Goal: Task Accomplishment & Management: Manage account settings

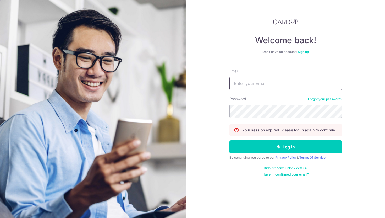
click at [255, 89] on input "Email" at bounding box center [285, 83] width 113 height 13
click at [278, 98] on div "Password Forgot your password?" at bounding box center [285, 106] width 113 height 21
click at [245, 86] on input "Email" at bounding box center [285, 83] width 113 height 13
click at [322, 100] on link "Forgot your password?" at bounding box center [325, 99] width 34 height 4
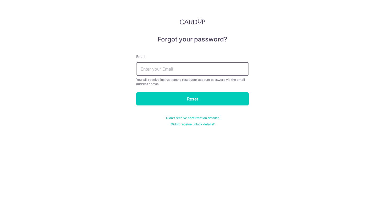
click at [223, 72] on input "text" at bounding box center [192, 68] width 113 height 13
type input "L"
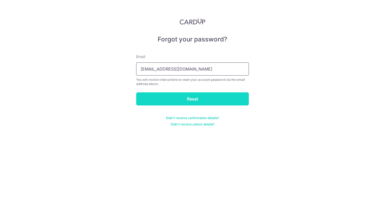
type input "[EMAIL_ADDRESS][DOMAIN_NAME]"
click at [241, 100] on input "Reset" at bounding box center [192, 98] width 113 height 13
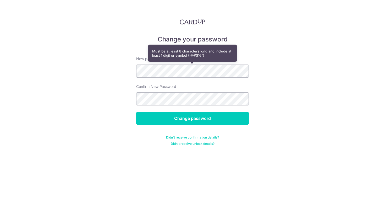
click at [250, 86] on div "Change your password New password Confirm New Password Change password Didn't r…" at bounding box center [192, 109] width 385 height 218
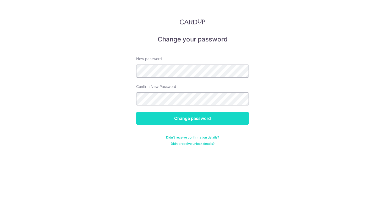
click at [233, 118] on input "Change password" at bounding box center [192, 118] width 113 height 13
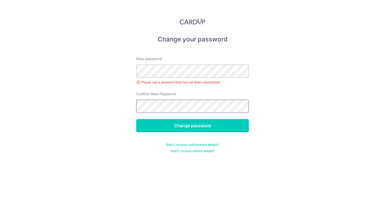
click at [136, 119] on input "Change password" at bounding box center [192, 125] width 113 height 13
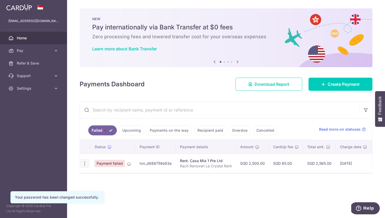
click at [82, 164] on icon "button" at bounding box center [85, 164] width 6 height 6
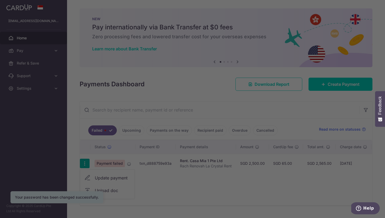
click at [103, 178] on div at bounding box center [194, 110] width 389 height 220
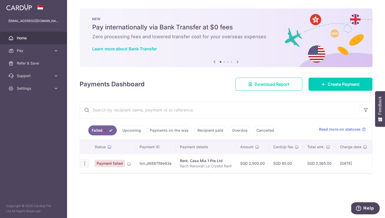
click at [84, 165] on icon "button" at bounding box center [85, 164] width 6 height 6
click at [101, 176] on span "Update payment" at bounding box center [113, 177] width 36 height 6
radio input "true"
type input "2,500.00"
type input "Rach Renovah La Crystal Rent"
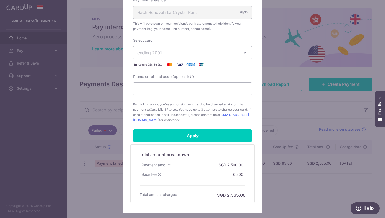
scroll to position [190, 0]
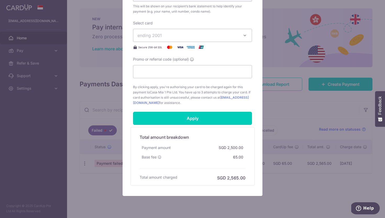
click at [180, 37] on span "ending 2001" at bounding box center [188, 35] width 101 height 6
click at [171, 59] on span "**** 2001" at bounding box center [193, 60] width 110 height 6
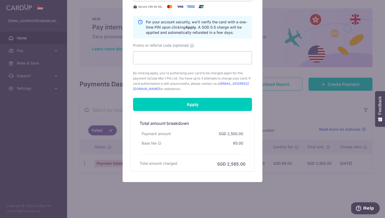
scroll to position [231, 0]
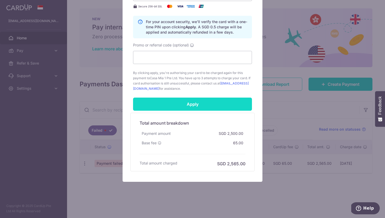
click at [186, 106] on input "Apply" at bounding box center [192, 103] width 119 height 13
